Goal: Task Accomplishment & Management: Manage account settings

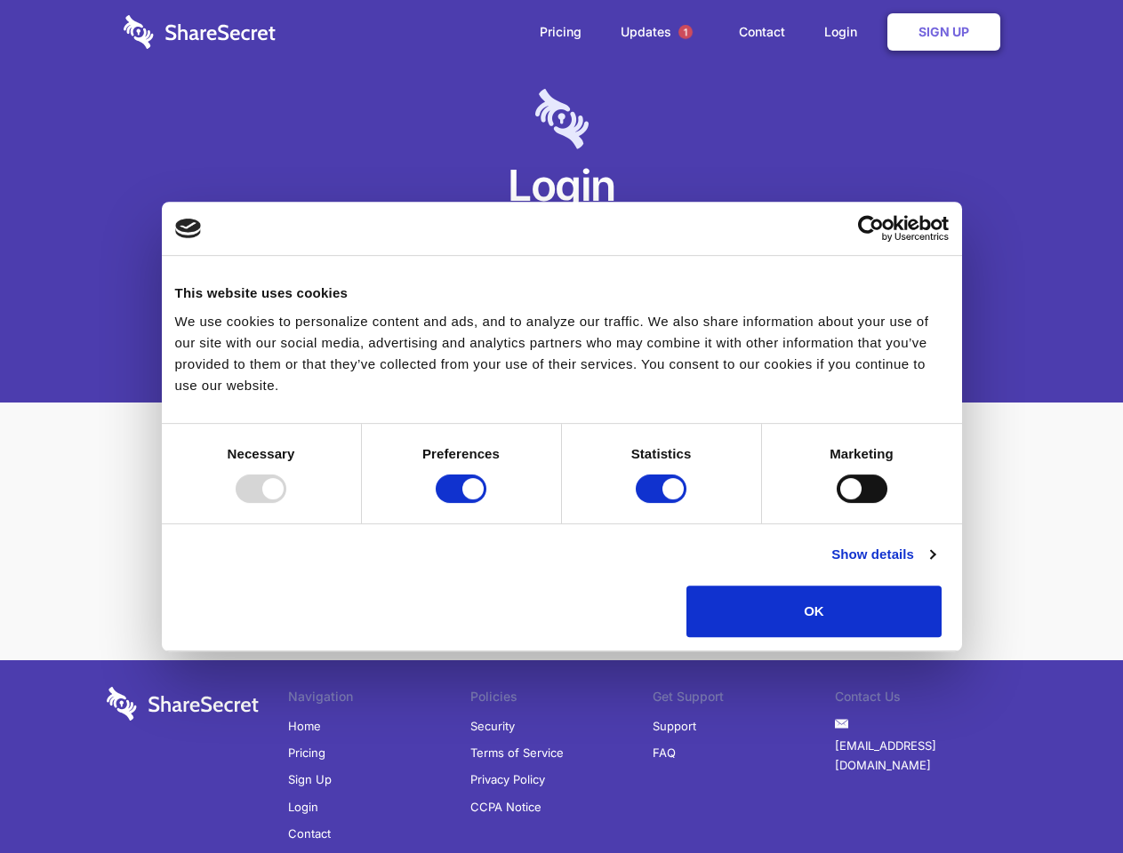
click at [286, 503] on div at bounding box center [261, 489] width 51 height 28
click at [486, 503] on input "Preferences" at bounding box center [461, 489] width 51 height 28
checkbox input "false"
click at [663, 503] on input "Statistics" at bounding box center [661, 489] width 51 height 28
checkbox input "false"
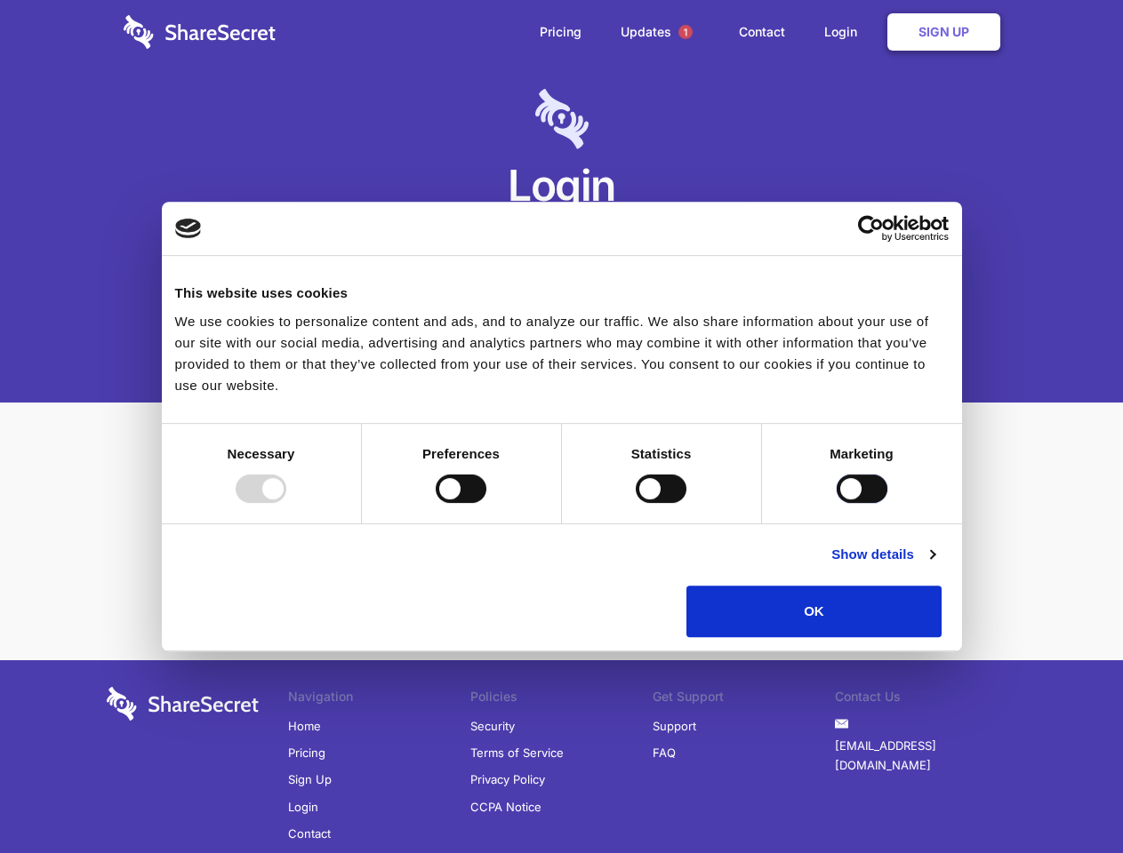
click at [837, 503] on input "Marketing" at bounding box center [862, 489] width 51 height 28
checkbox input "true"
click at [934, 565] on link "Show details" at bounding box center [882, 554] width 103 height 21
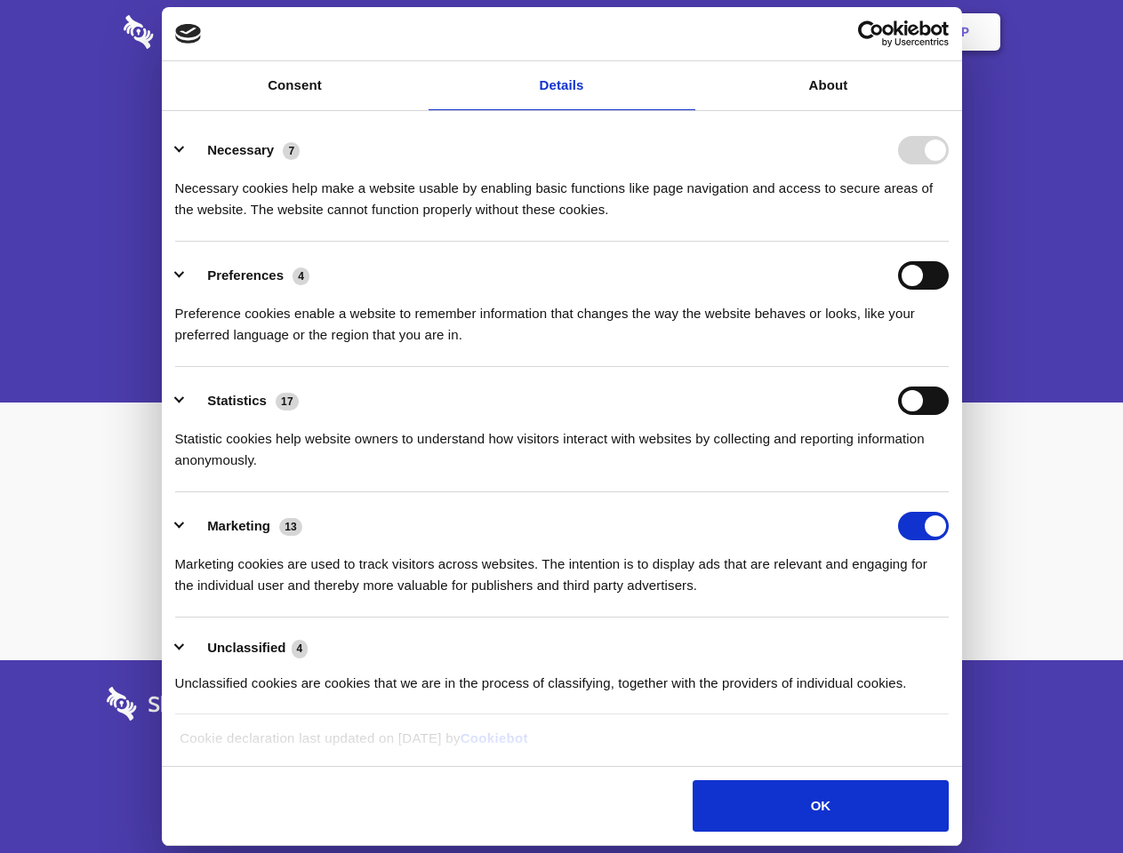
click at [949, 242] on li "Necessary 7 Necessary cookies help make a website usable by enabling basic func…" at bounding box center [561, 178] width 773 height 125
click at [685, 32] on span "1" at bounding box center [685, 32] width 14 height 14
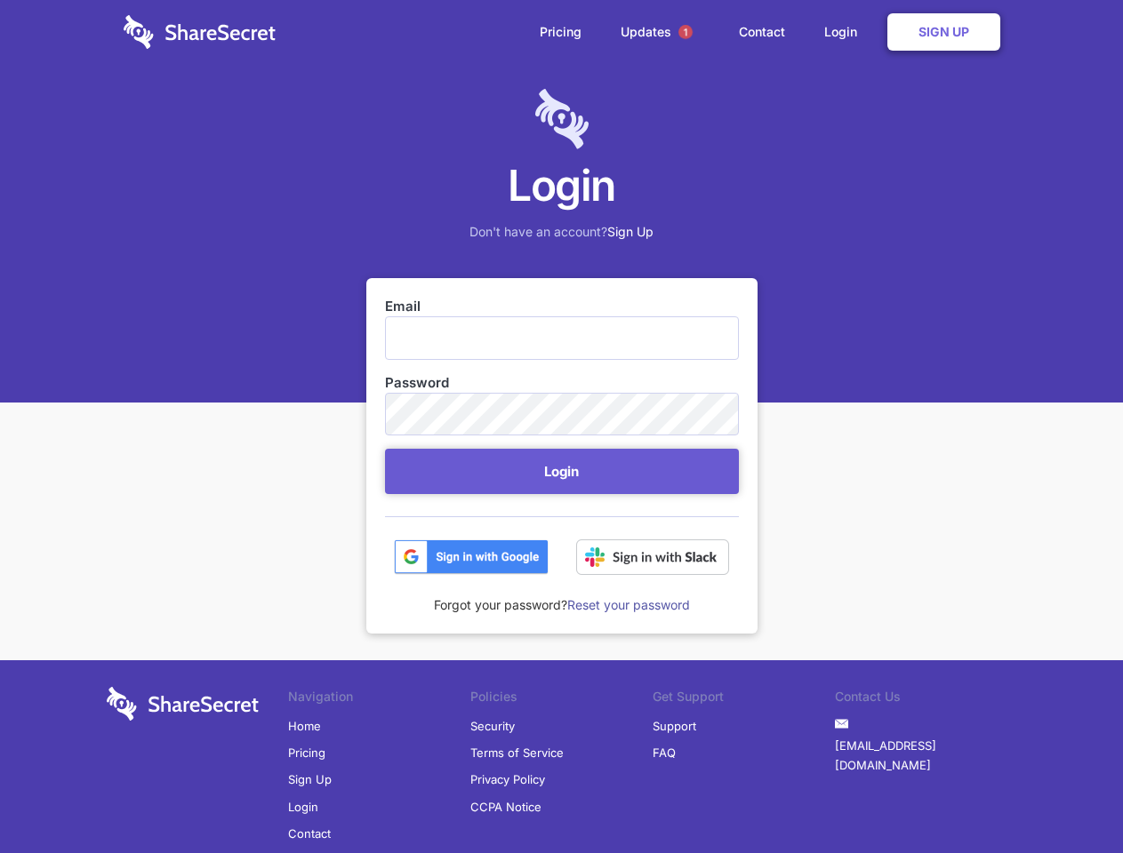
click at [562, 471] on button "Login" at bounding box center [562, 471] width 354 height 45
